Goal: Task Accomplishment & Management: Complete application form

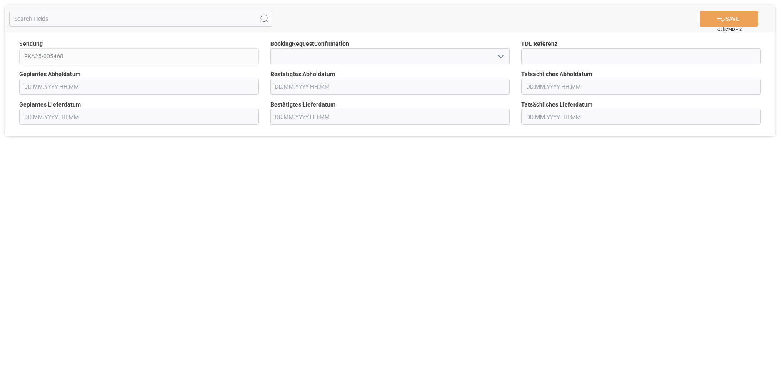
type input "[DATE] 00:00"
click at [502, 57] on polyline "open menu" at bounding box center [500, 56] width 5 height 3
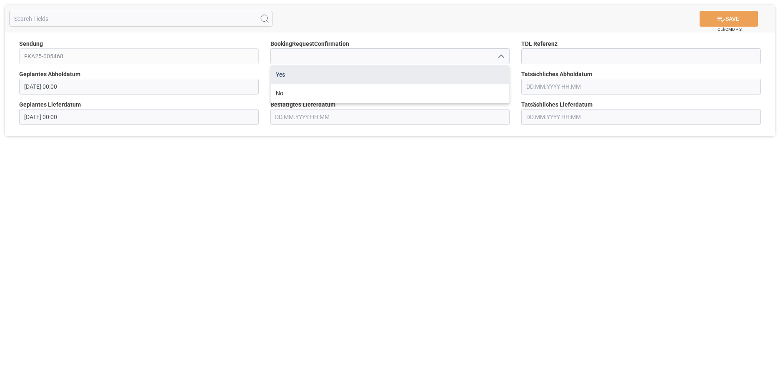
click at [351, 75] on div "Yes" at bounding box center [390, 74] width 239 height 19
type input "Yes"
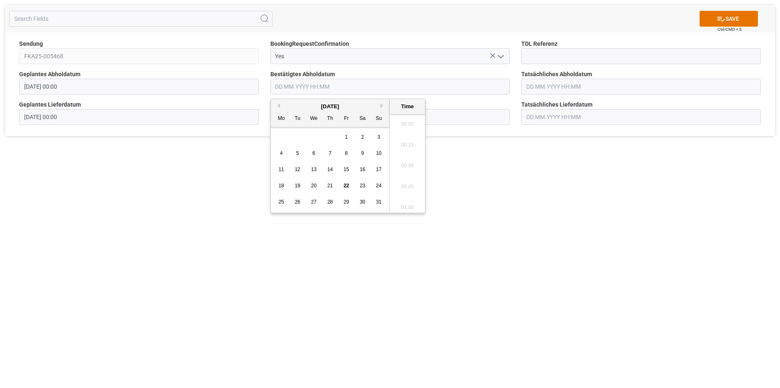
click at [352, 90] on input "text" at bounding box center [390, 87] width 240 height 16
click at [283, 201] on span "25" at bounding box center [280, 202] width 5 height 6
type input "[DATE] 00:00"
click at [451, 116] on input "text" at bounding box center [390, 117] width 240 height 16
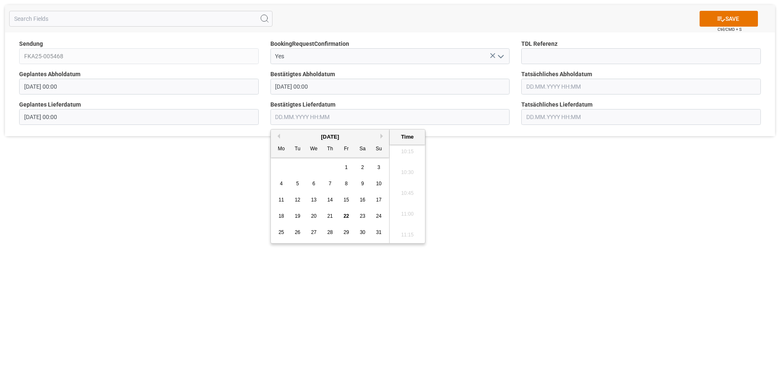
click at [345, 234] on span "29" at bounding box center [345, 233] width 5 height 6
type input "[DATE] 00:00"
click at [722, 17] on icon at bounding box center [721, 19] width 9 height 9
